Goal: Information Seeking & Learning: Find specific page/section

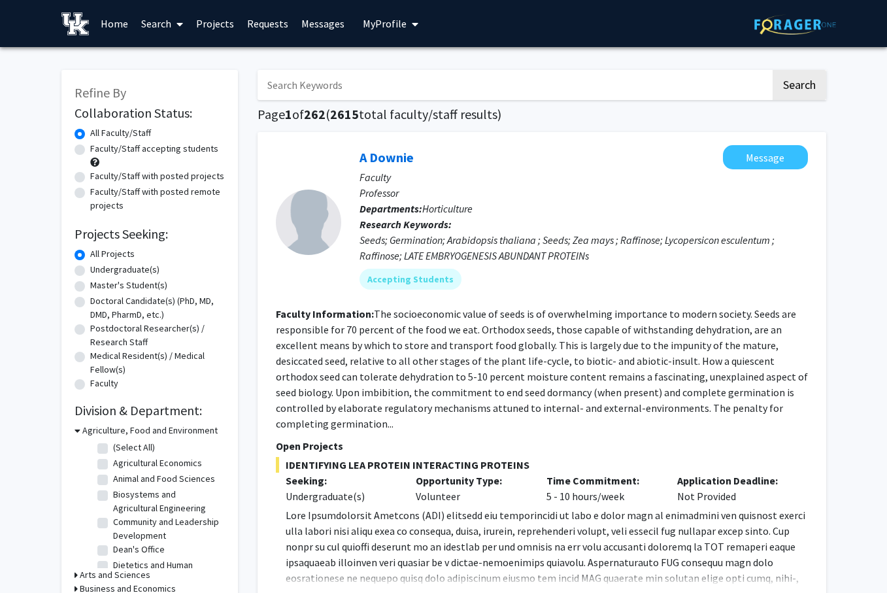
click at [180, 22] on icon at bounding box center [179, 24] width 7 height 10
click at [180, 86] on span "Students" at bounding box center [175, 86] width 80 height 26
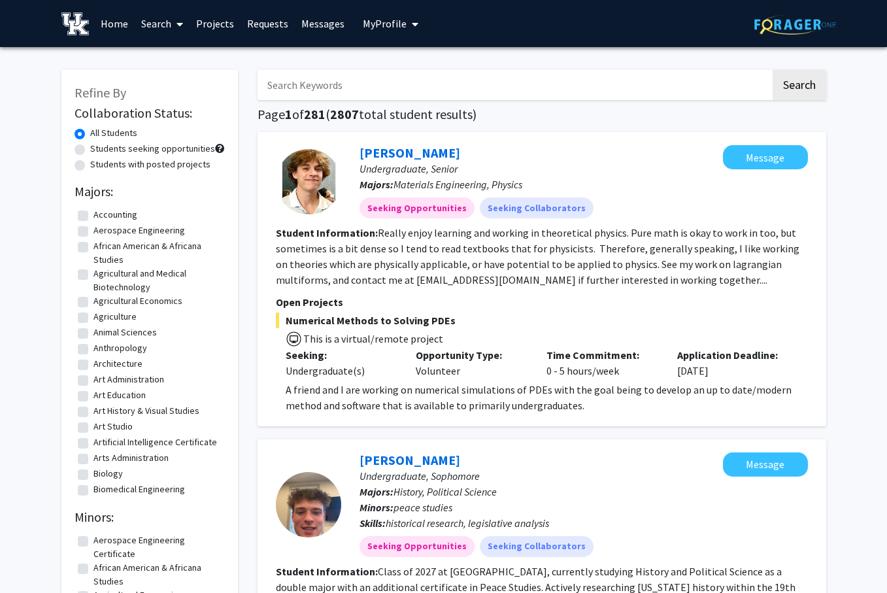
click at [353, 90] on input "Search Keywords" at bounding box center [513, 85] width 513 height 30
type input "[PERSON_NAME]"
click at [772, 70] on button "Search" at bounding box center [799, 85] width 54 height 30
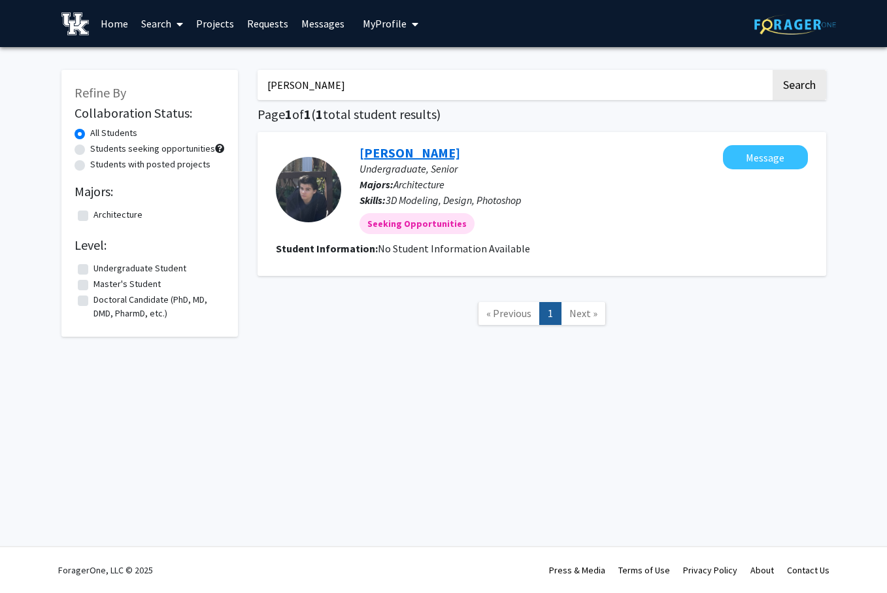
click at [413, 157] on link "[PERSON_NAME]" at bounding box center [409, 152] width 101 height 16
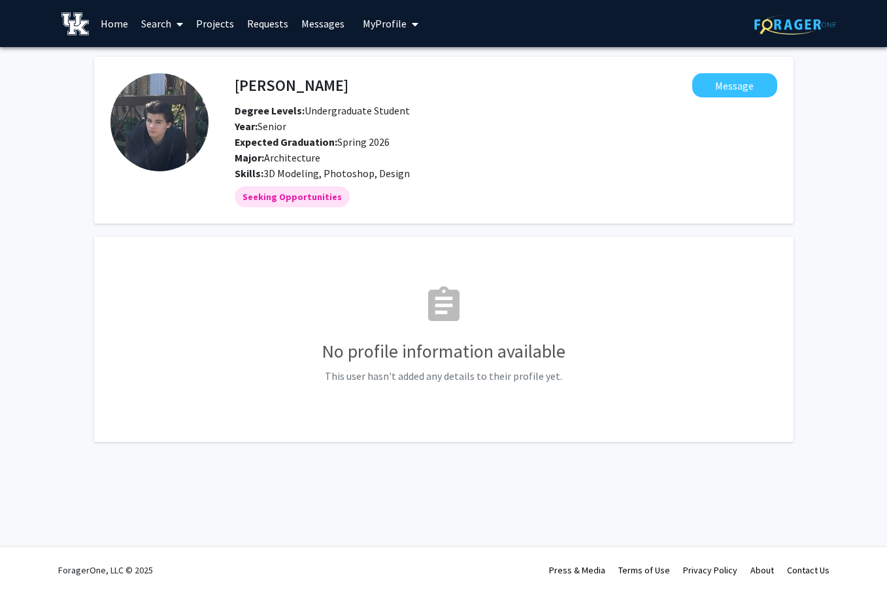
click at [149, 17] on link "Search" at bounding box center [162, 24] width 55 height 46
click at [161, 69] on span "Faculty/Staff" at bounding box center [183, 60] width 96 height 26
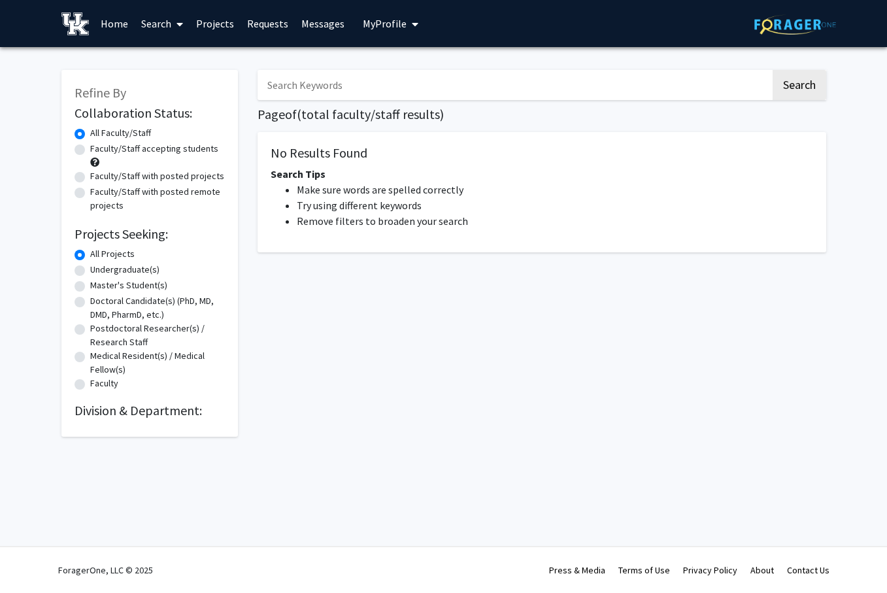
click at [150, 21] on link "Search" at bounding box center [162, 24] width 55 height 46
click at [183, 82] on span "Students" at bounding box center [175, 86] width 80 height 26
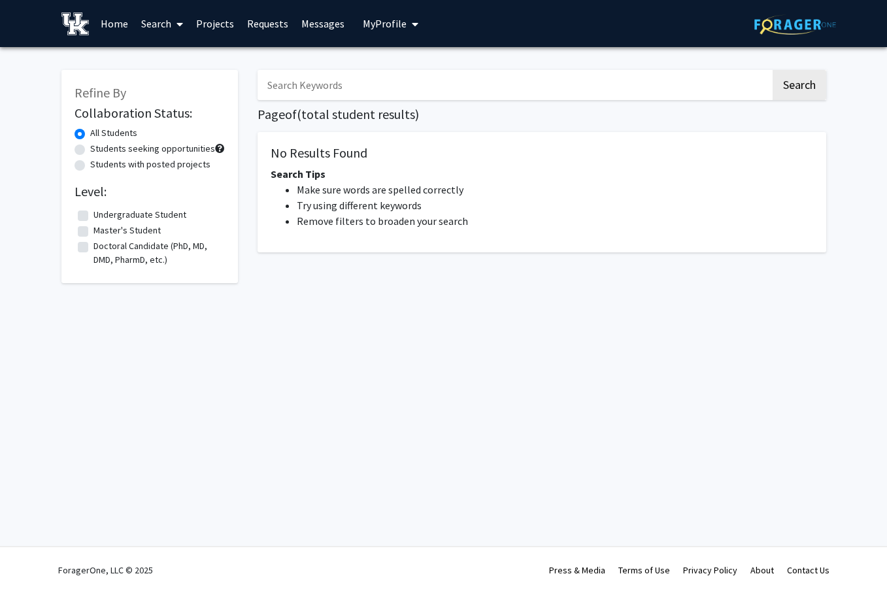
click at [308, 87] on input "Search Keywords" at bounding box center [513, 85] width 513 height 30
click at [802, 90] on button "Search" at bounding box center [799, 85] width 54 height 30
click at [802, 86] on button "Search" at bounding box center [799, 85] width 54 height 30
drag, startPoint x: 346, startPoint y: 84, endPoint x: 297, endPoint y: 84, distance: 49.0
click at [297, 84] on input "[PERSON_NAME]" at bounding box center [513, 85] width 513 height 30
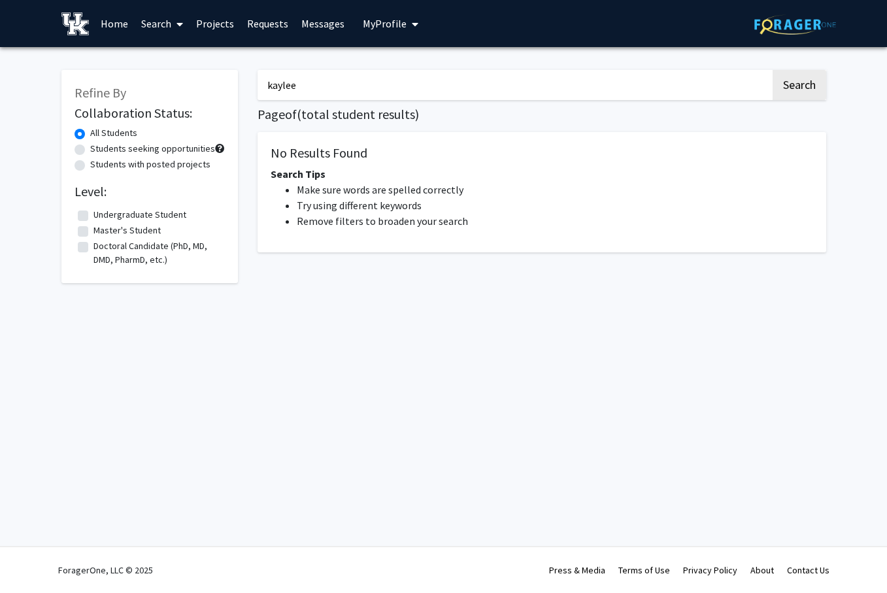
type input "kaylee"
click at [772, 70] on button "Search" at bounding box center [799, 85] width 54 height 30
click at [793, 90] on button "Search" at bounding box center [799, 85] width 54 height 30
click at [156, 22] on link "Search" at bounding box center [162, 24] width 55 height 46
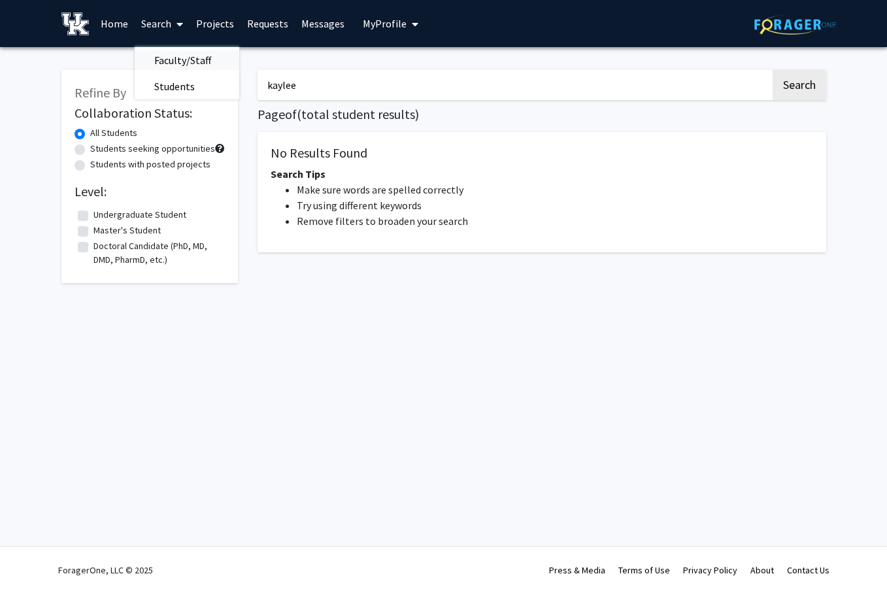
click at [175, 59] on span "Faculty/Staff" at bounding box center [183, 60] width 96 height 26
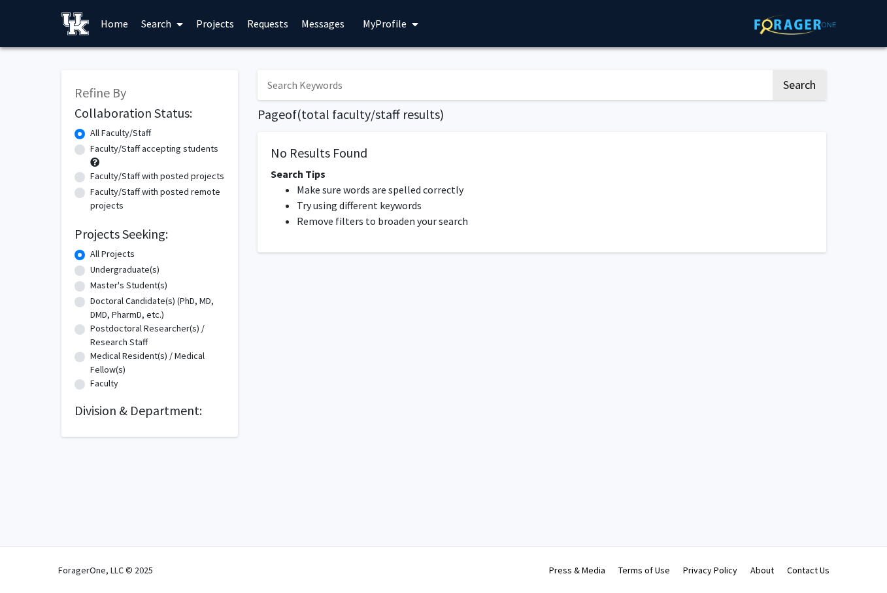
click at [330, 95] on input "Search Keywords" at bounding box center [513, 85] width 513 height 30
click at [772, 70] on button "Search" at bounding box center [799, 85] width 54 height 30
click at [808, 86] on button "Search" at bounding box center [799, 85] width 54 height 30
click at [324, 88] on input "[PERSON_NAME]" at bounding box center [513, 85] width 513 height 30
type input "[PERSON_NAME]"
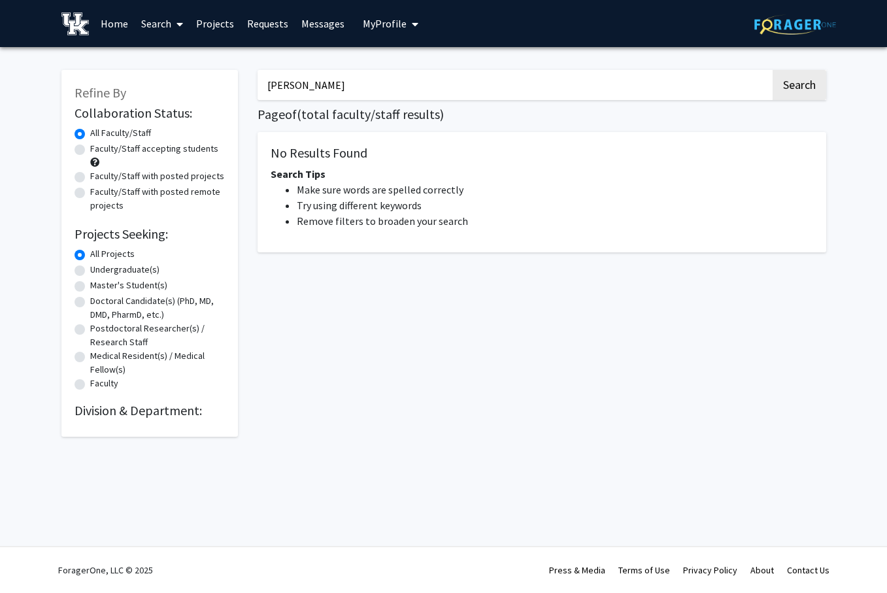
click at [772, 70] on button "Search" at bounding box center [799, 85] width 54 height 30
click at [802, 86] on button "Search" at bounding box center [799, 85] width 54 height 30
click at [160, 20] on link "Search" at bounding box center [162, 24] width 55 height 46
click at [174, 56] on span "Faculty/Staff" at bounding box center [183, 60] width 96 height 26
click at [352, 91] on input "[PERSON_NAME]" at bounding box center [513, 85] width 513 height 30
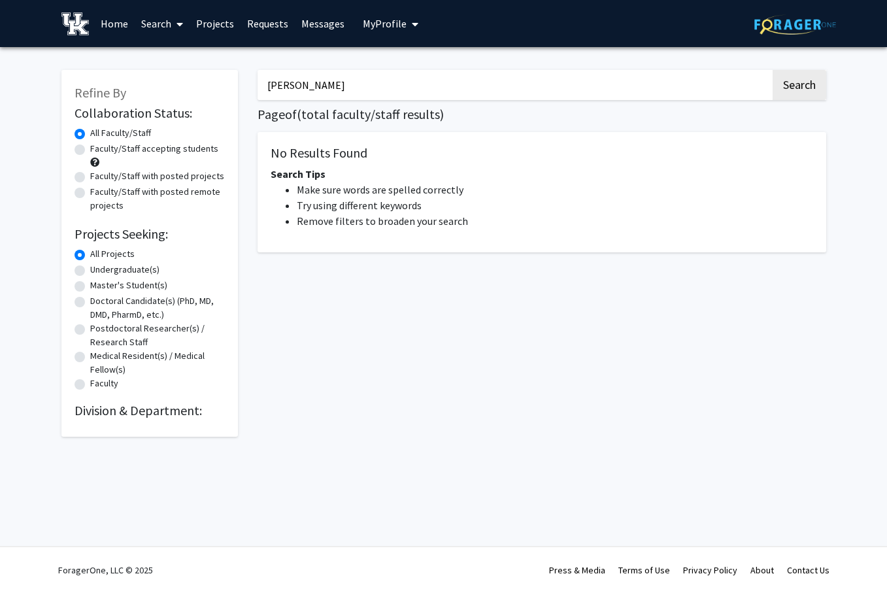
click at [118, 14] on link "Home" at bounding box center [114, 24] width 41 height 46
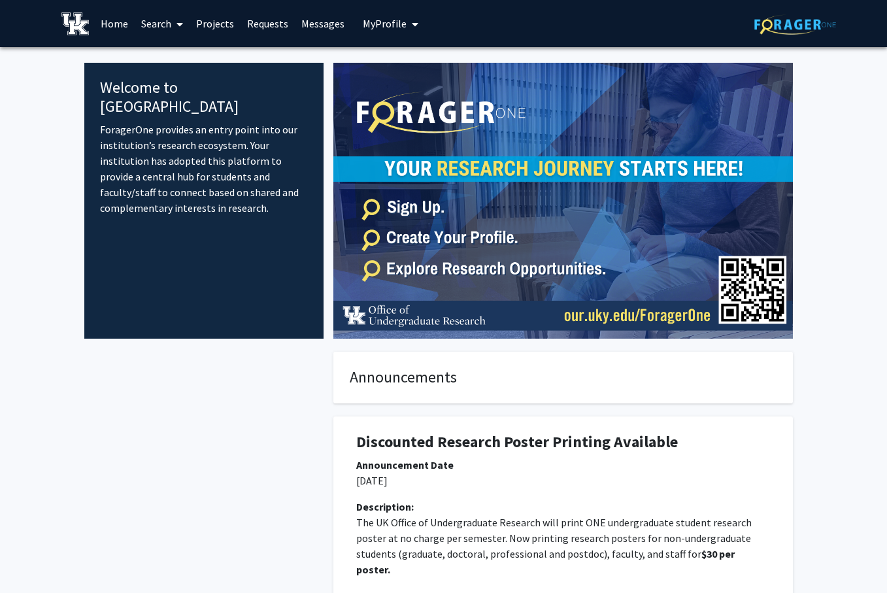
click at [164, 10] on link "Search" at bounding box center [162, 24] width 55 height 46
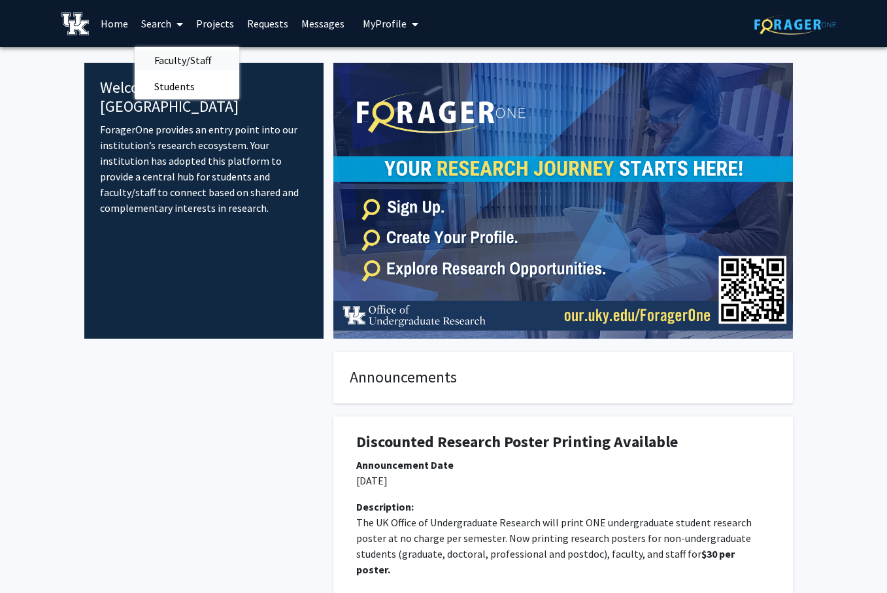
click at [163, 49] on span "Faculty/Staff" at bounding box center [183, 60] width 96 height 26
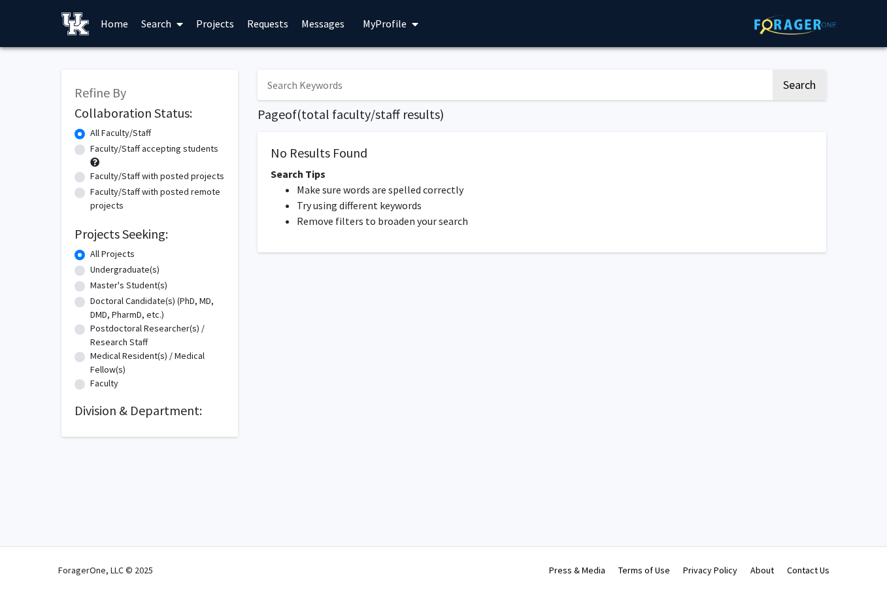
click at [332, 90] on input "Search Keywords" at bounding box center [513, 85] width 513 height 30
click at [772, 70] on button "Search" at bounding box center [799, 85] width 54 height 30
click at [798, 82] on button "Search" at bounding box center [799, 85] width 54 height 30
click at [178, 20] on icon at bounding box center [179, 24] width 7 height 10
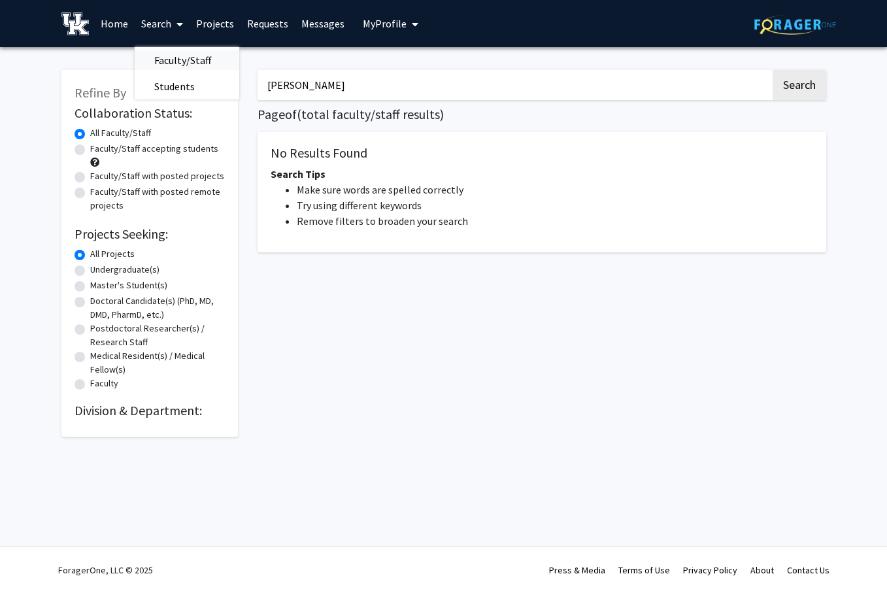
click at [184, 57] on span "Faculty/Staff" at bounding box center [183, 60] width 96 height 26
click at [325, 90] on input "[PERSON_NAME]" at bounding box center [513, 85] width 513 height 30
click at [772, 70] on button "Search" at bounding box center [799, 85] width 54 height 30
drag, startPoint x: 342, startPoint y: 86, endPoint x: 140, endPoint y: 85, distance: 201.9
click at [140, 85] on div "Refine By Collaboration Status: Collaboration Status All Faculty/Staff Collabor…" at bounding box center [444, 247] width 784 height 380
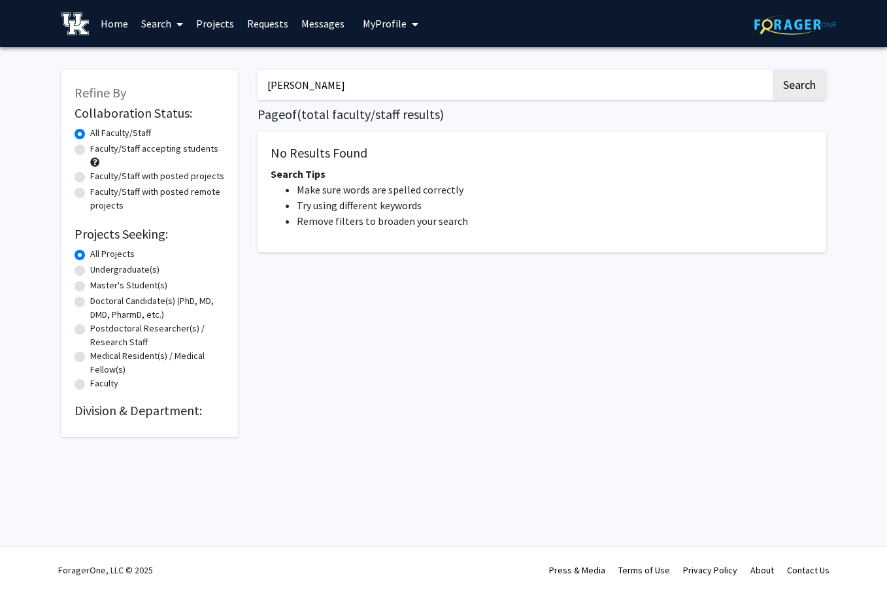
click at [772, 70] on button "Search" at bounding box center [799, 85] width 54 height 30
click at [795, 86] on button "Search" at bounding box center [799, 85] width 54 height 30
drag, startPoint x: 363, startPoint y: 90, endPoint x: 222, endPoint y: 80, distance: 141.4
click at [222, 80] on div "Refine By Collaboration Status: Collaboration Status All Faculty/Staff Collabor…" at bounding box center [444, 247] width 784 height 380
type input "SK"
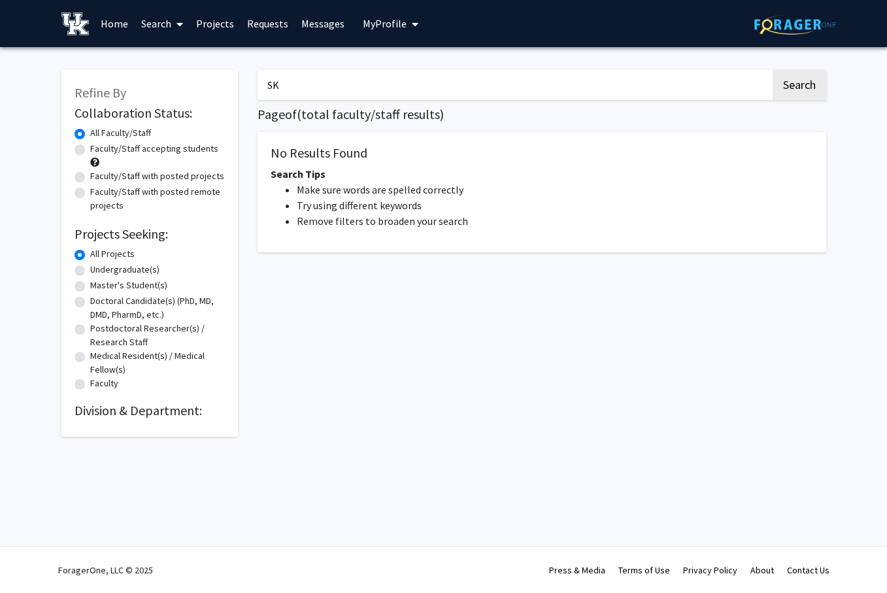
click at [772, 70] on button "Search" at bounding box center [799, 85] width 54 height 30
click at [800, 78] on button "Search" at bounding box center [799, 85] width 54 height 30
